Goal: Task Accomplishment & Management: Manage account settings

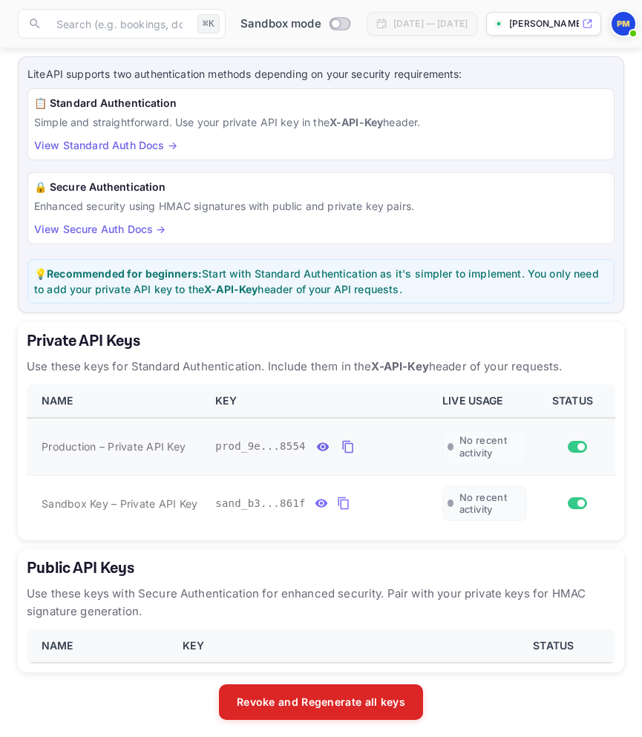
scroll to position [73, 0]
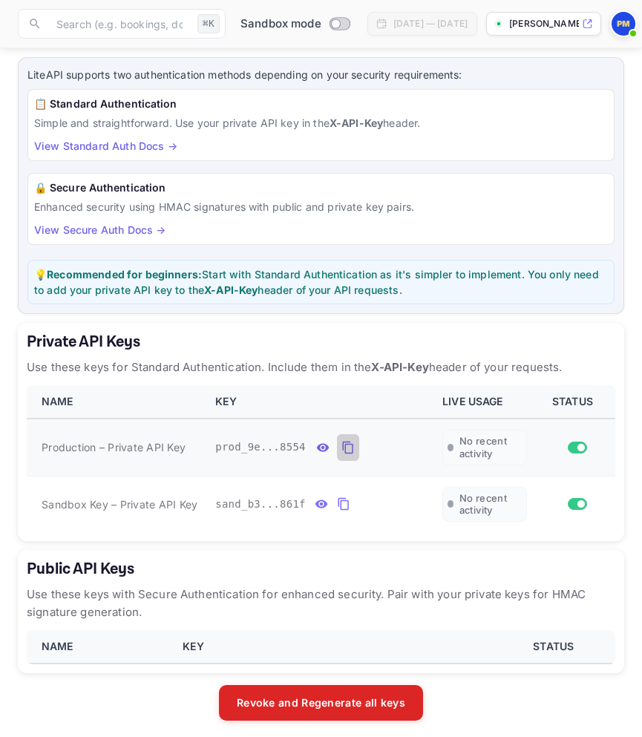
click at [346, 445] on icon "private api keys table" at bounding box center [347, 447] width 13 height 18
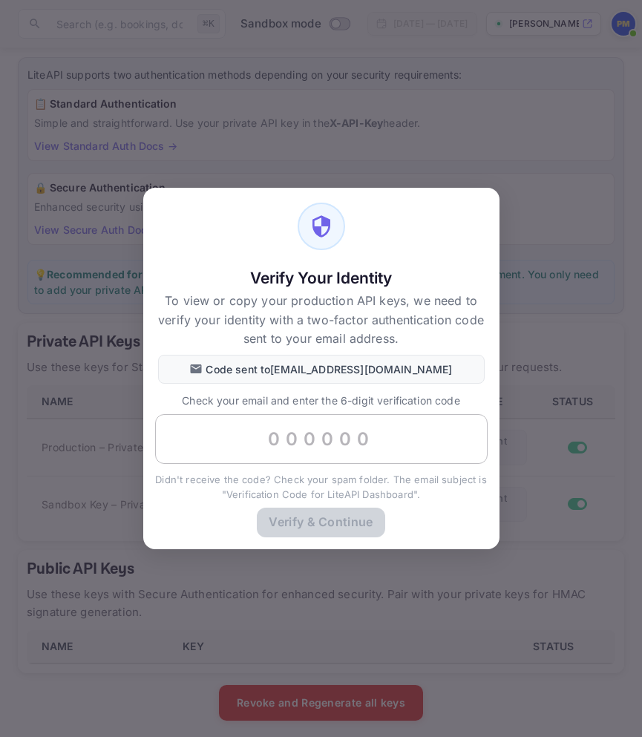
click at [326, 441] on input "text" at bounding box center [321, 439] width 332 height 50
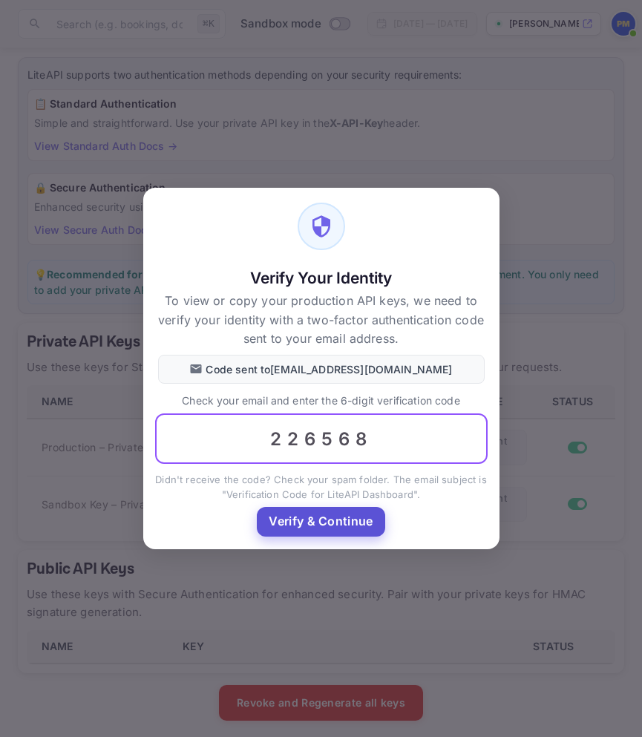
type input "226568"
click at [305, 517] on button "Verify & Continue" at bounding box center [321, 521] width 128 height 29
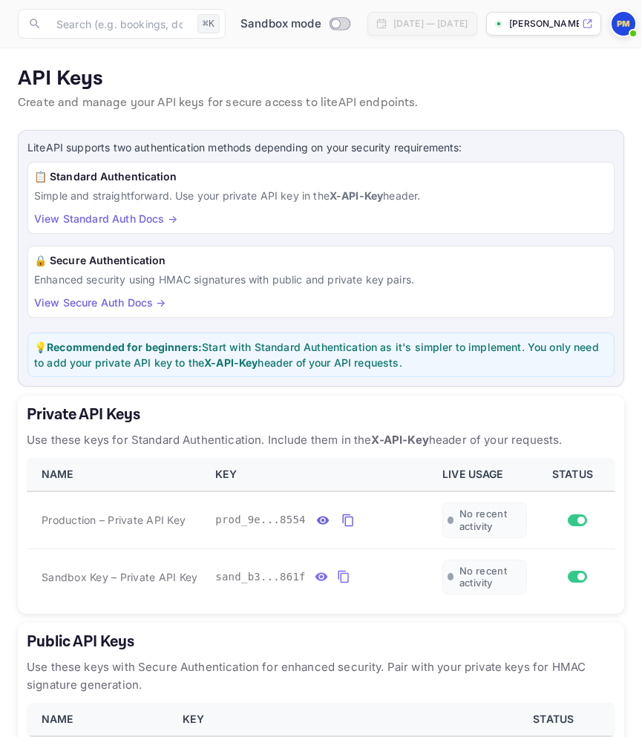
click at [110, 299] on link "View Secure Auth Docs →" at bounding box center [99, 302] width 131 height 13
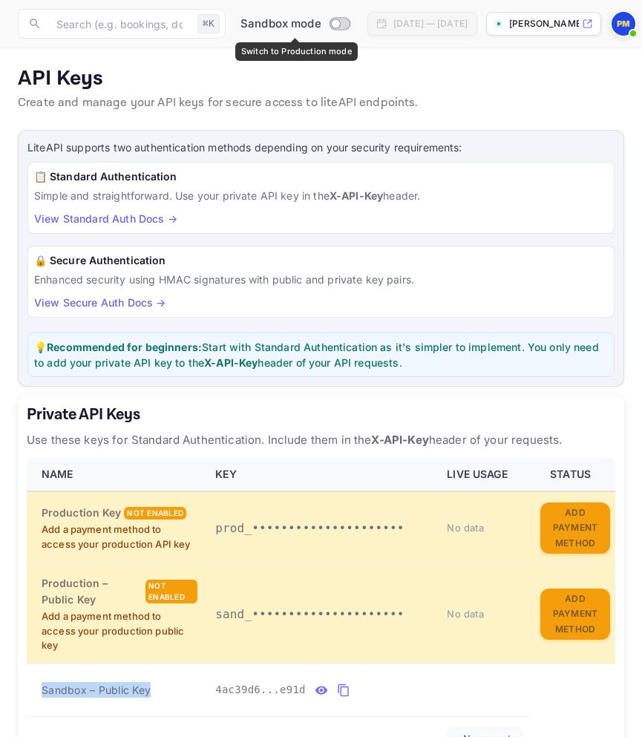
click at [343, 27] on input "Switch to Production mode" at bounding box center [336, 24] width 30 height 10
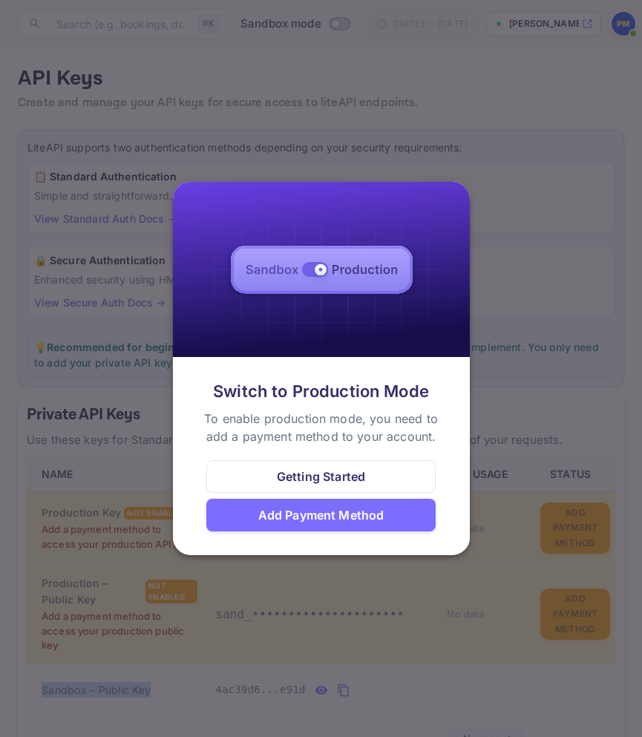
click at [277, 516] on div "Add Payment Method" at bounding box center [321, 515] width 126 height 18
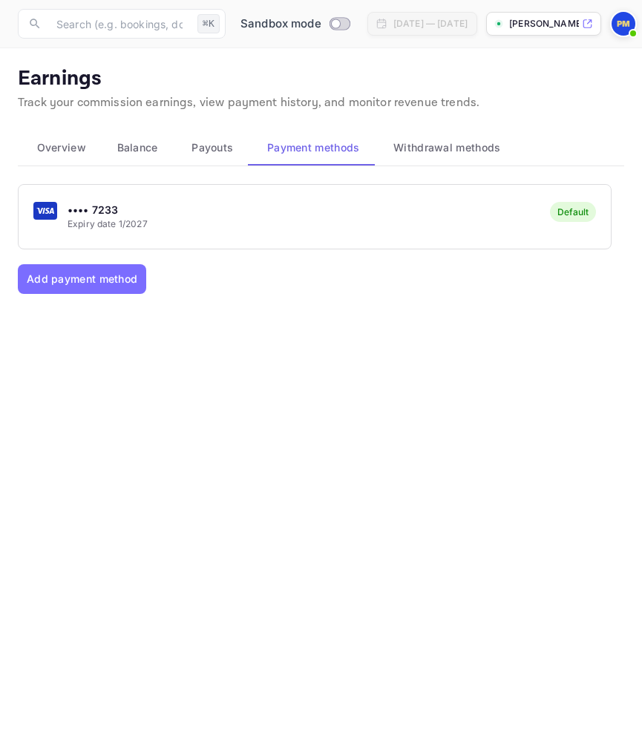
click at [392, 212] on div "•••• 7233 Expiry date 1/2027 Default" at bounding box center [315, 216] width 592 height 59
click at [336, 20] on input "Switch to Production mode" at bounding box center [336, 24] width 30 height 10
checkbox input "false"
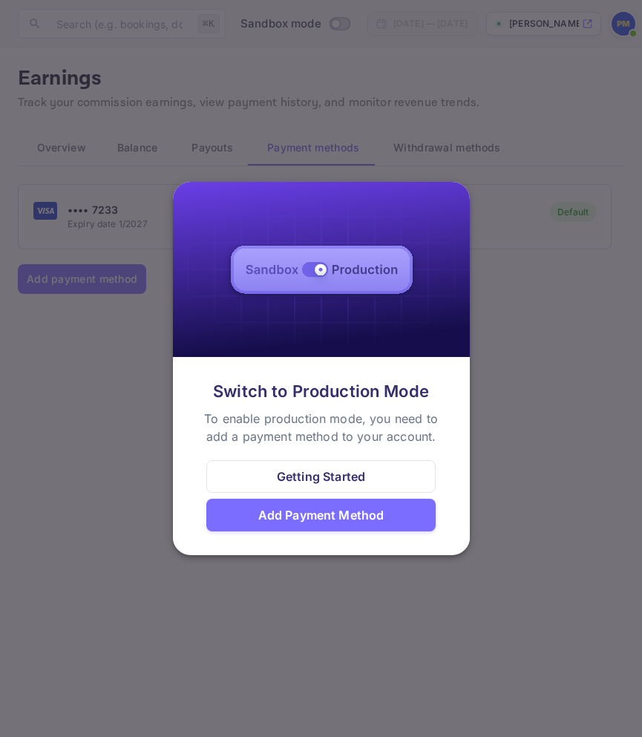
click at [323, 262] on img at bounding box center [321, 270] width 297 height 176
click at [308, 530] on div "Add Payment Method" at bounding box center [321, 515] width 230 height 33
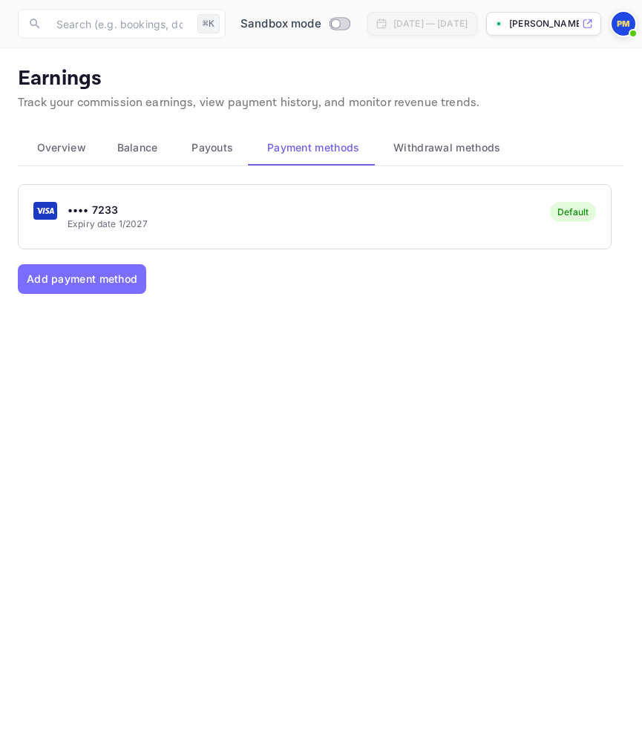
click at [315, 246] on button "•••• 7233 Expiry date 1/2027 Default" at bounding box center [315, 216] width 594 height 65
click at [400, 148] on span "Withdrawal methods" at bounding box center [446, 148] width 107 height 18
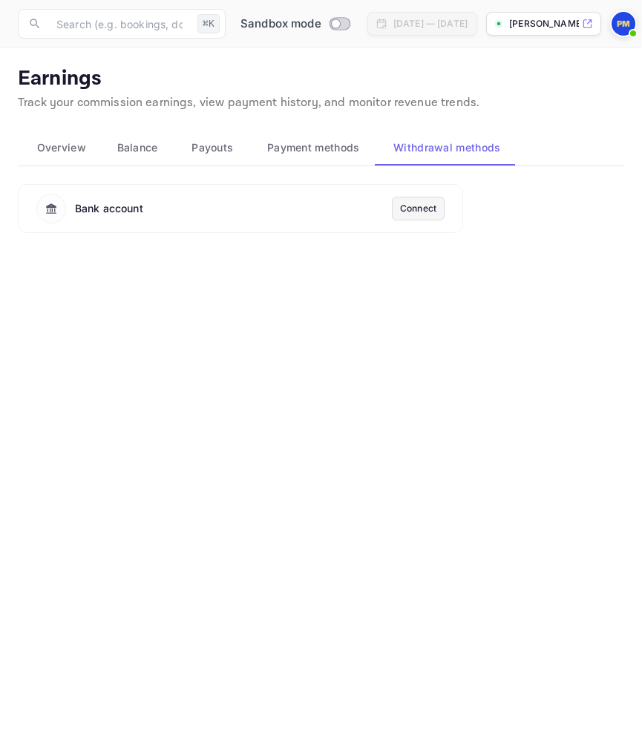
click at [413, 207] on div "Connect" at bounding box center [418, 208] width 36 height 13
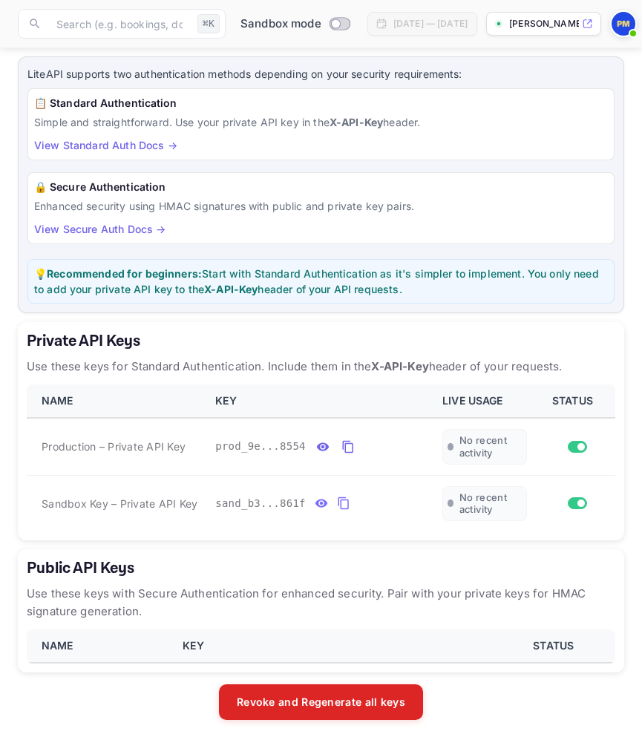
scroll to position [73, 0]
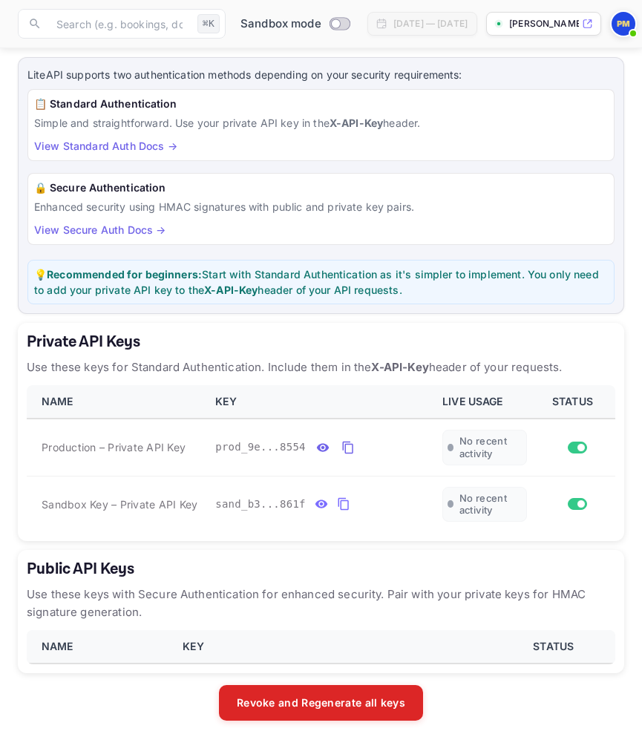
click at [199, 644] on th "KEY" at bounding box center [335, 646] width 323 height 33
drag, startPoint x: 200, startPoint y: 498, endPoint x: 33, endPoint y: 505, distance: 167.1
click at [33, 505] on td "Sandbox Key – Private API Key" at bounding box center [117, 504] width 180 height 56
copy span "Sandbox Key – Private API Key"
click at [339, 499] on icon "private api keys table" at bounding box center [343, 504] width 13 height 18
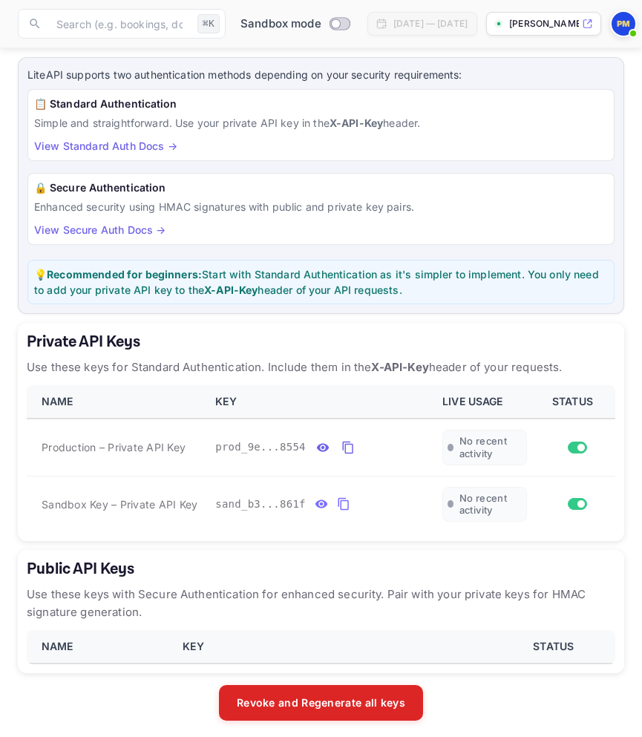
click at [317, 233] on div "🔒 Secure Authentication Enhanced security using HMAC signatures with public and…" at bounding box center [320, 209] width 587 height 72
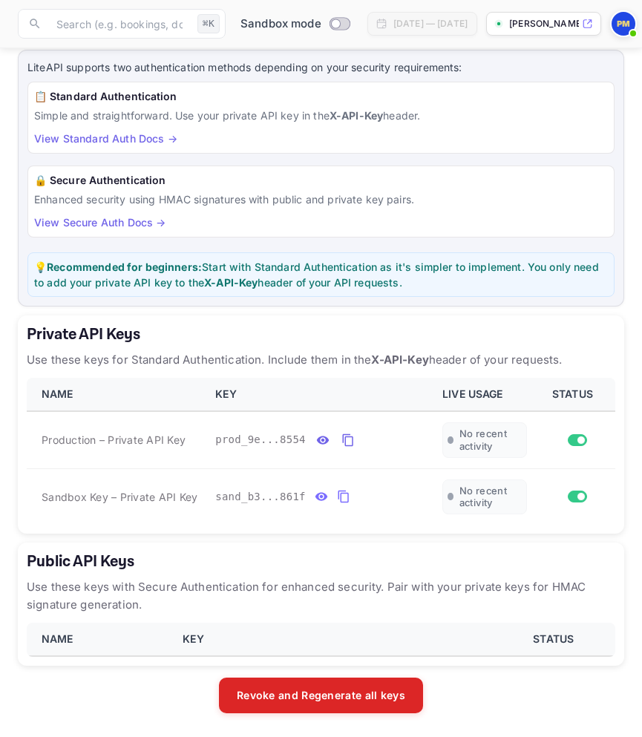
scroll to position [185, 0]
